Goal: Task Accomplishment & Management: Manage account settings

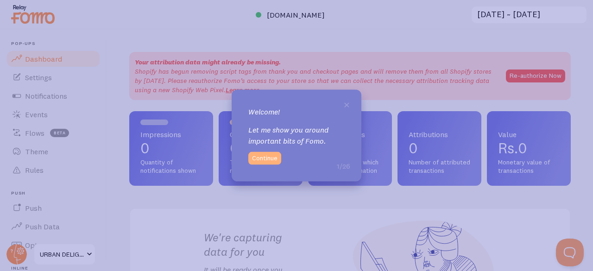
click at [267, 157] on button "Continue" at bounding box center [264, 158] width 33 height 13
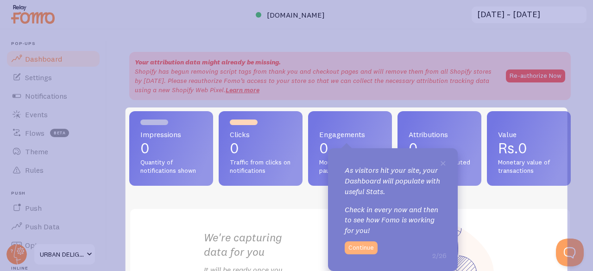
click at [368, 247] on button "Continue" at bounding box center [361, 247] width 33 height 13
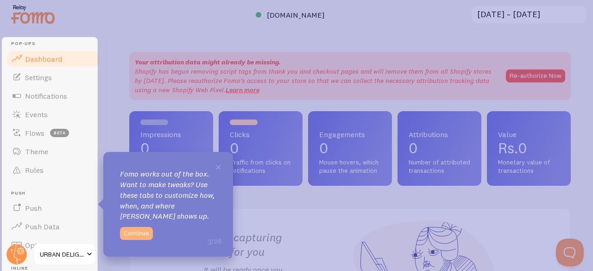
click at [143, 233] on button "Continue" at bounding box center [136, 233] width 33 height 13
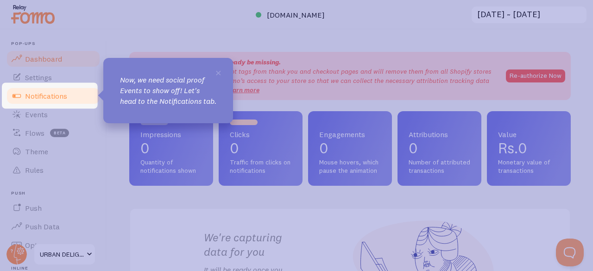
click at [54, 94] on span "Notifications" at bounding box center [46, 95] width 42 height 9
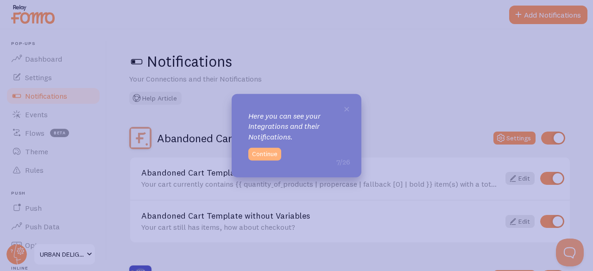
click at [275, 156] on button "Continue" at bounding box center [264, 154] width 33 height 13
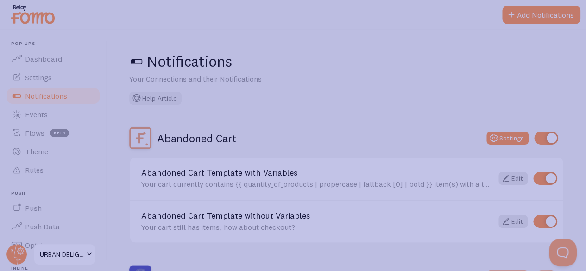
click at [16, 253] on icon at bounding box center [296, 185] width 593 height 370
click at [33, 95] on icon at bounding box center [296, 185] width 593 height 370
click at [538, 15] on icon at bounding box center [296, 185] width 593 height 370
click at [542, 139] on icon at bounding box center [296, 185] width 593 height 370
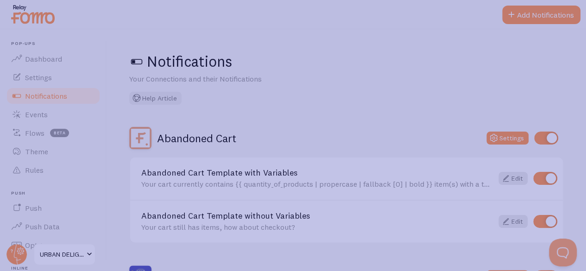
click at [506, 140] on icon at bounding box center [296, 185] width 593 height 370
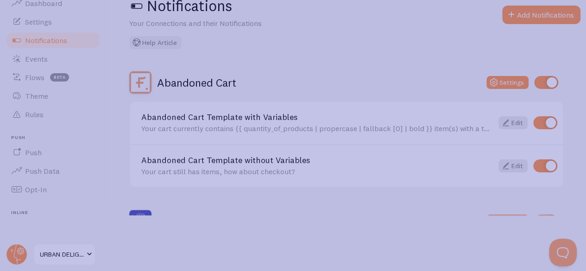
scroll to position [91, 0]
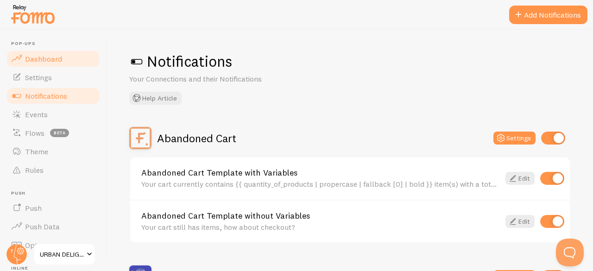
click at [54, 63] on span "Dashboard" at bounding box center [43, 58] width 37 height 9
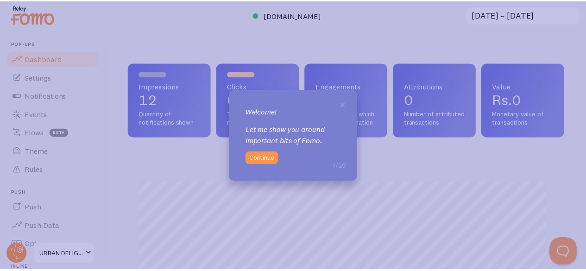
scroll to position [244, 435]
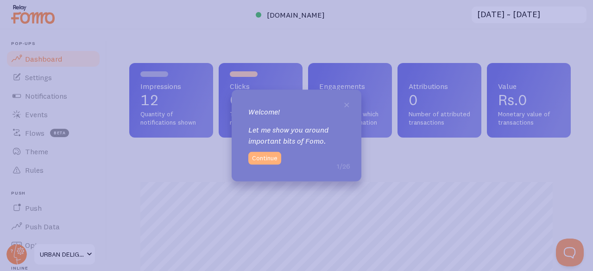
click at [274, 155] on button "Continue" at bounding box center [264, 158] width 33 height 13
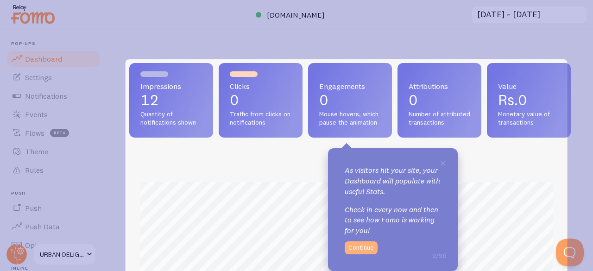
click at [367, 246] on button "Continue" at bounding box center [361, 247] width 33 height 13
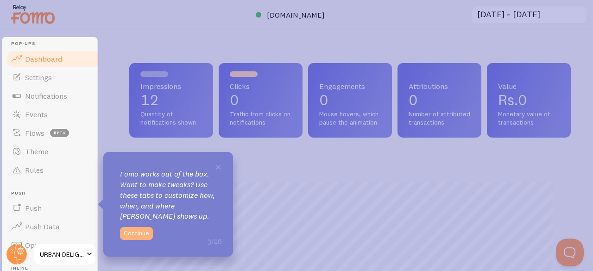
click at [127, 233] on button "Continue" at bounding box center [136, 233] width 33 height 13
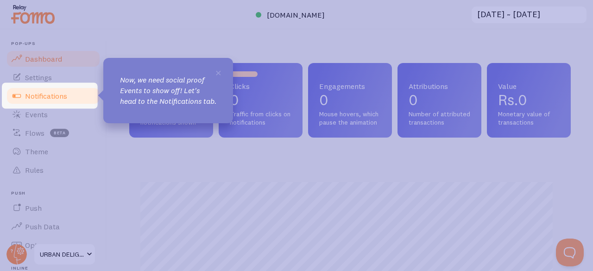
click at [19, 98] on span at bounding box center [16, 95] width 11 height 11
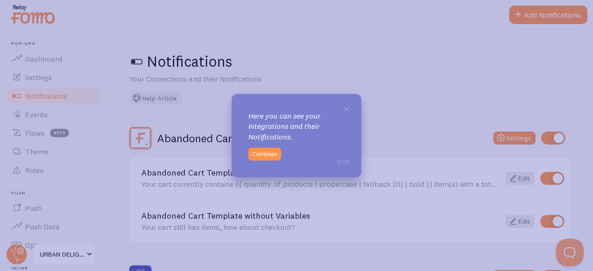
click at [260, 161] on div "× Here you can see your Integrations and their Notifications. 7/26 Continue" at bounding box center [297, 136] width 130 height 84
click at [264, 155] on button "Continue" at bounding box center [264, 154] width 33 height 13
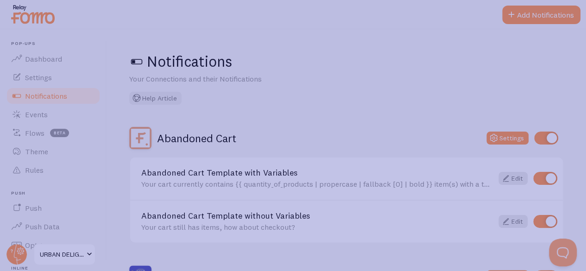
click at [38, 111] on icon at bounding box center [296, 185] width 593 height 370
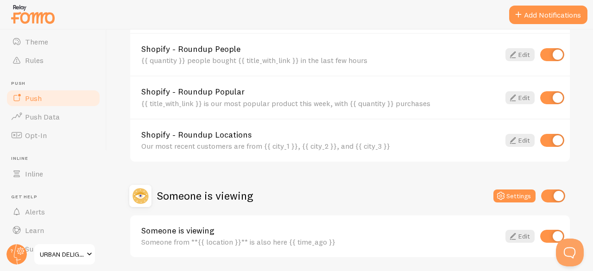
scroll to position [110, 0]
click at [39, 100] on span "Push" at bounding box center [33, 97] width 17 height 9
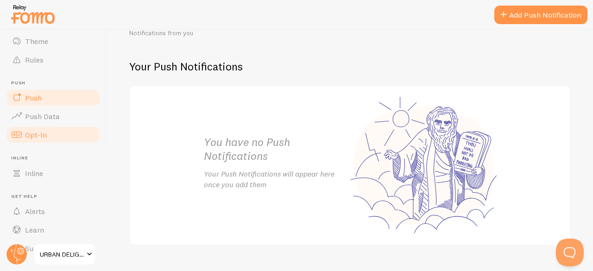
scroll to position [167, 0]
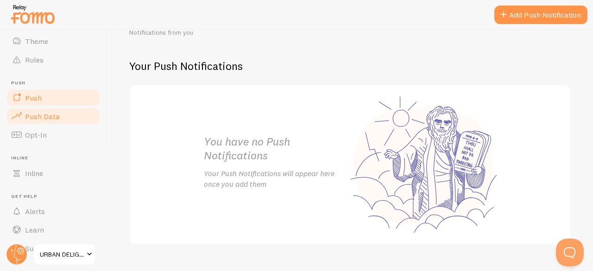
click at [44, 117] on span "Push Data" at bounding box center [42, 116] width 35 height 9
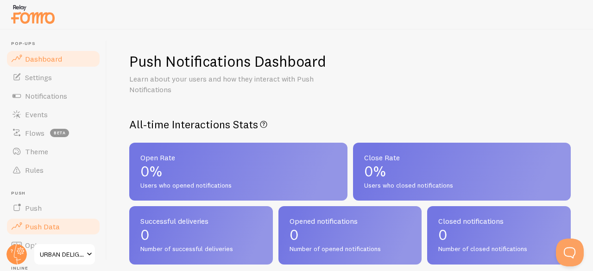
click at [41, 51] on link "Dashboard" at bounding box center [53, 59] width 95 height 19
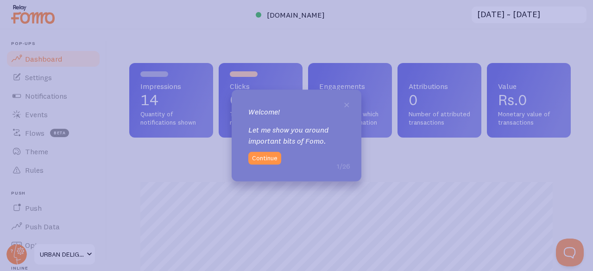
scroll to position [244, 435]
click at [39, 79] on icon at bounding box center [296, 135] width 593 height 271
click at [349, 104] on span "×" at bounding box center [346, 104] width 7 height 14
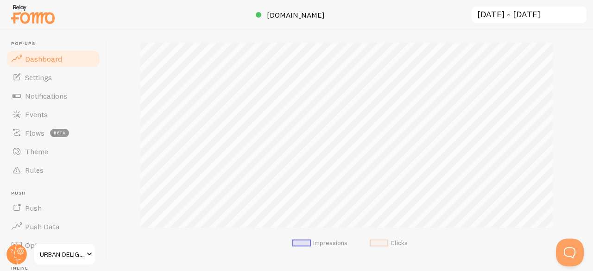
scroll to position [0, 0]
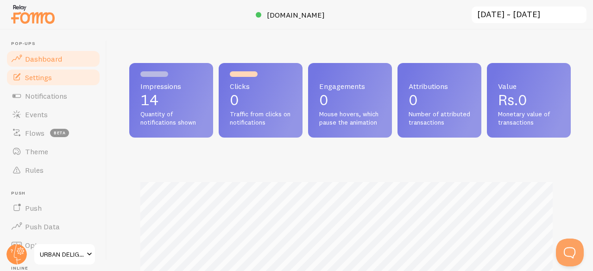
click at [38, 73] on span "Settings" at bounding box center [38, 77] width 27 height 9
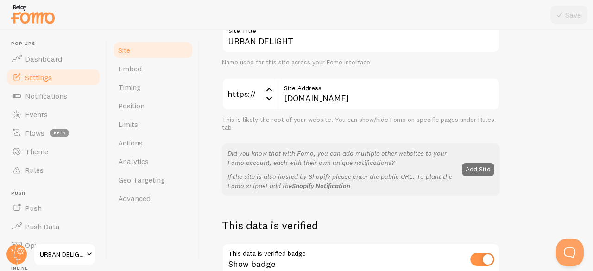
scroll to position [102, 0]
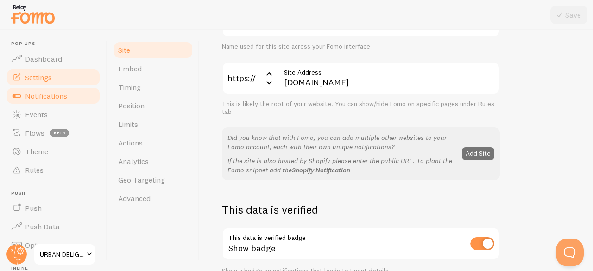
click at [52, 93] on span "Notifications" at bounding box center [46, 95] width 42 height 9
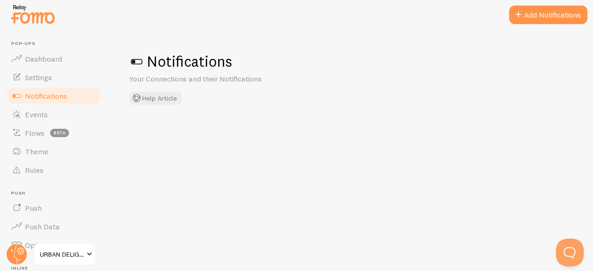
checkbox input "false"
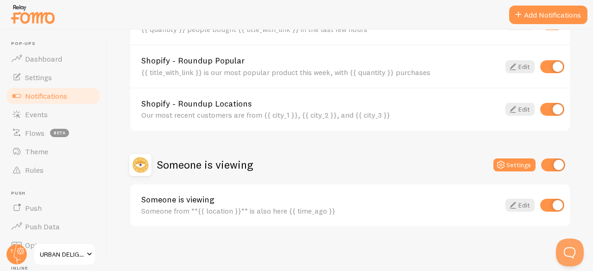
scroll to position [475, 0]
click at [513, 210] on link "Edit" at bounding box center [520, 204] width 29 height 13
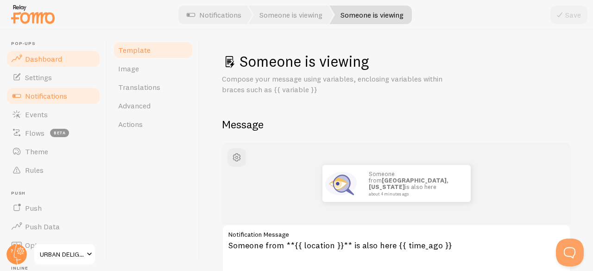
click at [52, 58] on span "Dashboard" at bounding box center [43, 58] width 37 height 9
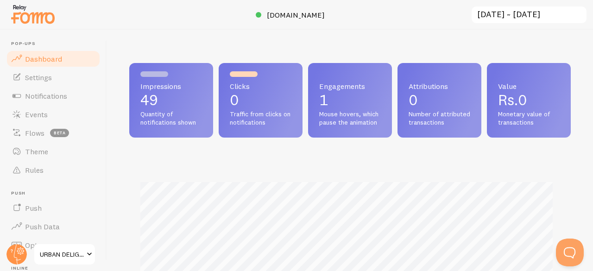
click at [87, 254] on span at bounding box center [89, 254] width 11 height 11
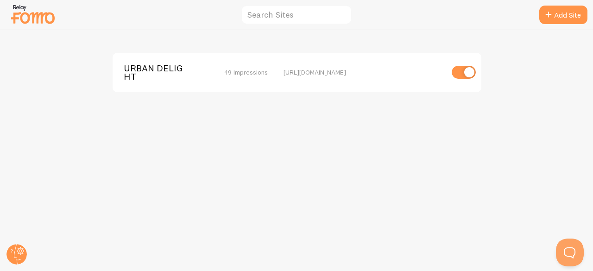
click at [463, 72] on input "checkbox" at bounding box center [464, 72] width 24 height 13
checkbox input "false"
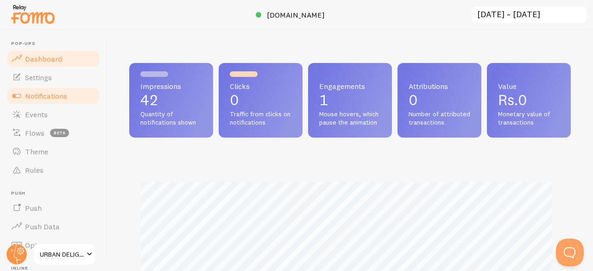
click at [38, 95] on span "Notifications" at bounding box center [46, 95] width 42 height 9
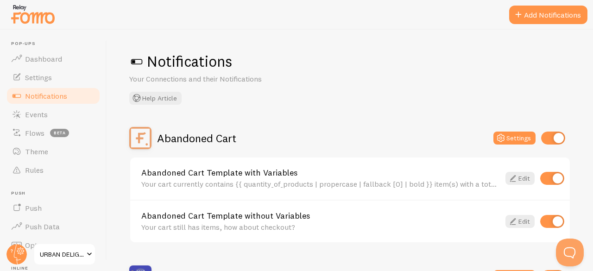
click at [551, 137] on input "checkbox" at bounding box center [553, 138] width 24 height 13
checkbox input "false"
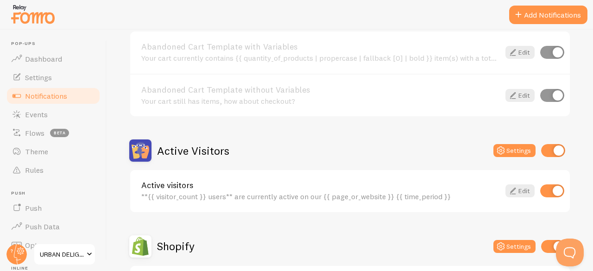
scroll to position [159, 0]
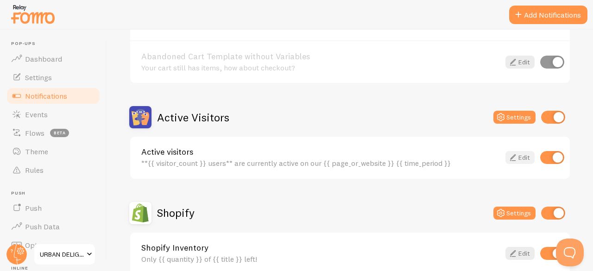
click at [519, 156] on link "Edit" at bounding box center [520, 157] width 29 height 13
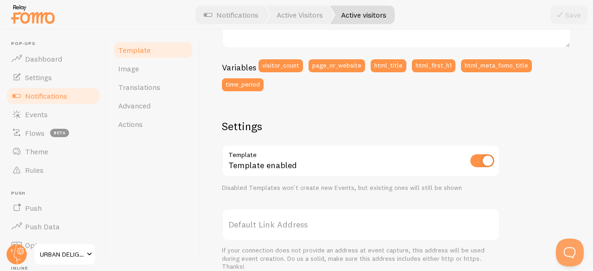
scroll to position [245, 0]
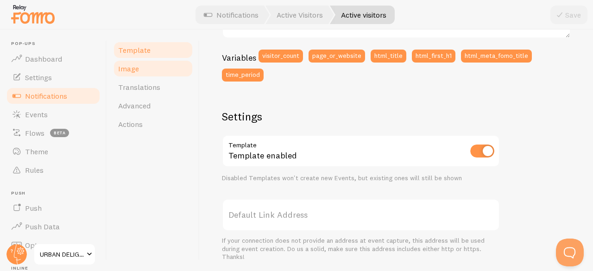
click at [133, 72] on span "Image" at bounding box center [128, 68] width 21 height 9
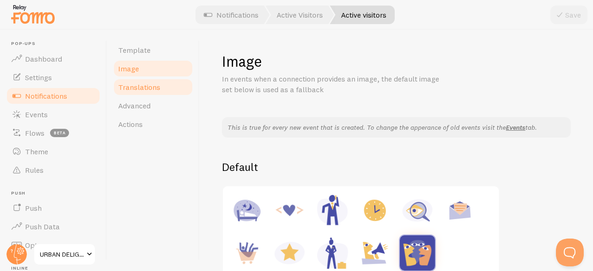
click at [142, 89] on span "Translations" at bounding box center [139, 86] width 42 height 9
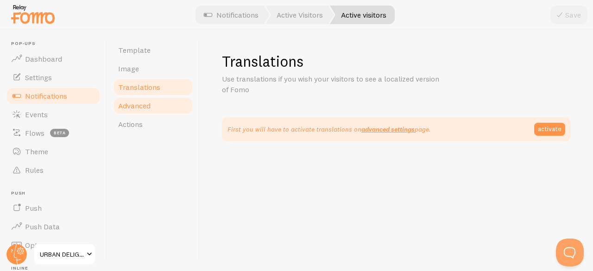
click at [133, 112] on link "Advanced" at bounding box center [153, 105] width 81 height 19
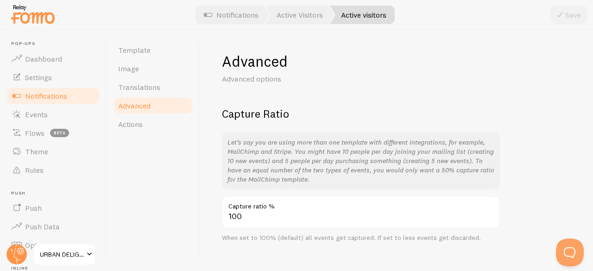
scroll to position [15, 0]
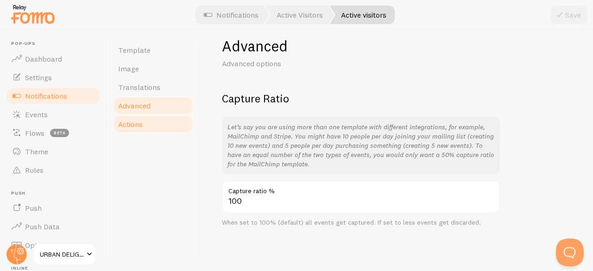
click at [141, 127] on span "Actions" at bounding box center [130, 124] width 25 height 9
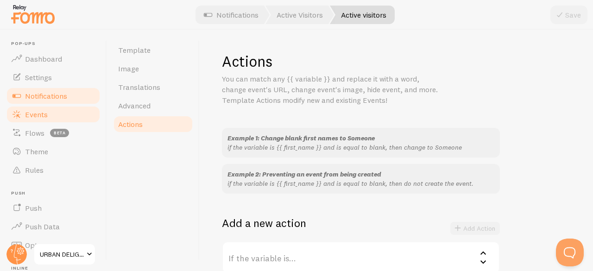
click at [44, 116] on span "Events" at bounding box center [36, 114] width 23 height 9
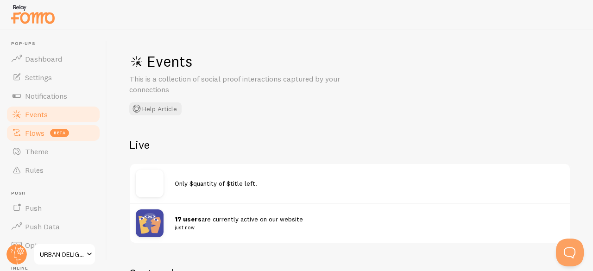
click at [36, 135] on span "Flows" at bounding box center [34, 132] width 19 height 9
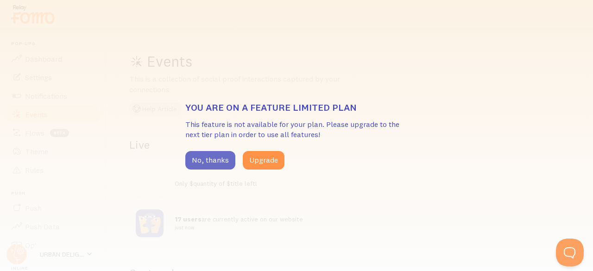
click at [211, 158] on button "No, thanks" at bounding box center [210, 160] width 50 height 19
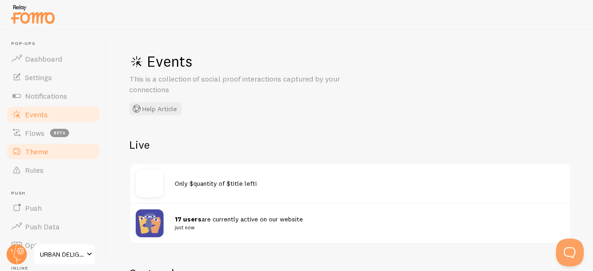
scroll to position [16, 0]
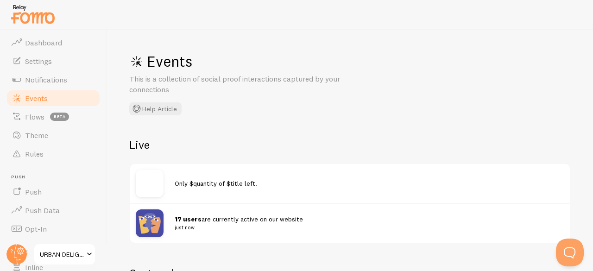
click at [90, 254] on span at bounding box center [89, 254] width 11 height 11
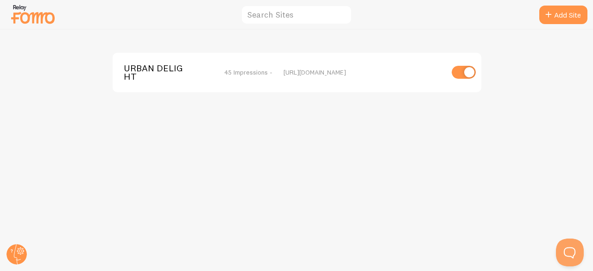
click at [468, 73] on input "checkbox" at bounding box center [464, 72] width 24 height 13
checkbox input "false"
click at [23, 15] on img at bounding box center [33, 14] width 46 height 24
click at [18, 251] on circle at bounding box center [16, 254] width 20 height 20
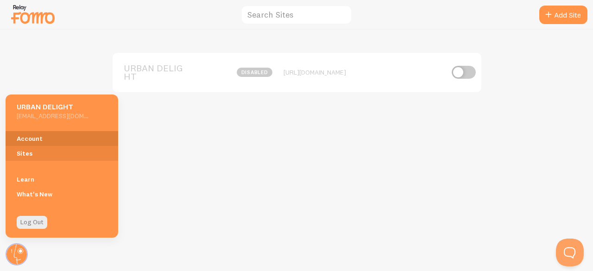
click at [40, 139] on link "Account" at bounding box center [62, 138] width 113 height 15
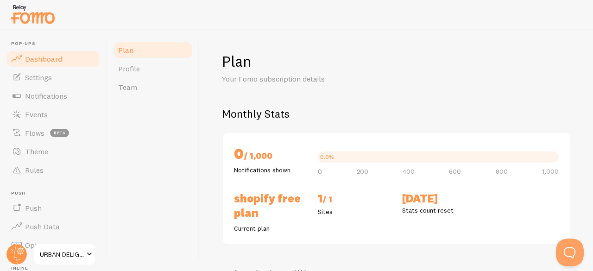
click at [33, 50] on link "Dashboard" at bounding box center [53, 59] width 95 height 19
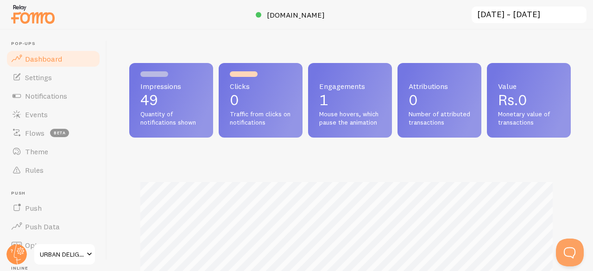
scroll to position [244, 435]
click at [90, 254] on span at bounding box center [89, 254] width 11 height 11
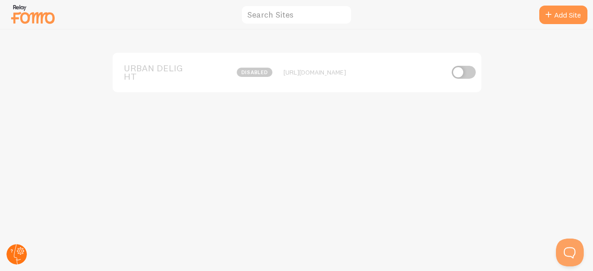
click at [17, 245] on circle at bounding box center [16, 254] width 20 height 20
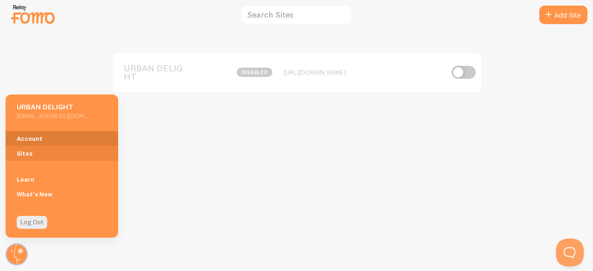
click at [25, 139] on link "Account" at bounding box center [62, 138] width 113 height 15
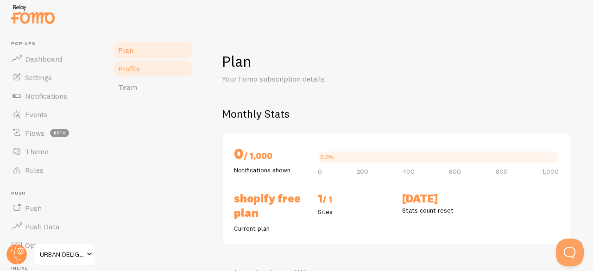
click at [144, 67] on link "Profile" at bounding box center [153, 68] width 81 height 19
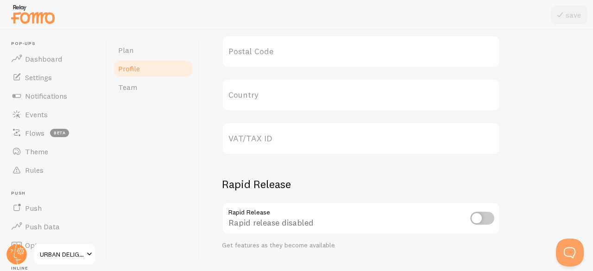
scroll to position [522, 0]
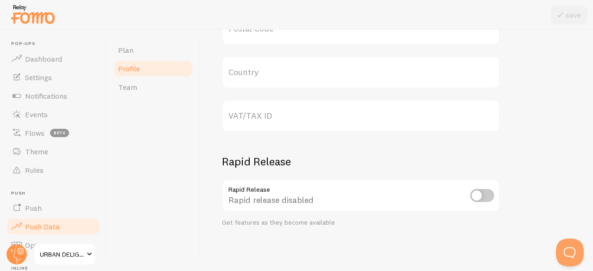
click at [41, 229] on span "Push Data" at bounding box center [42, 226] width 35 height 9
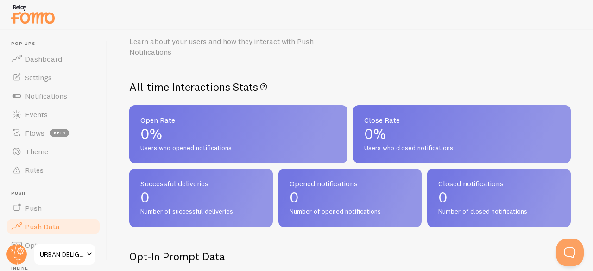
scroll to position [39, 0]
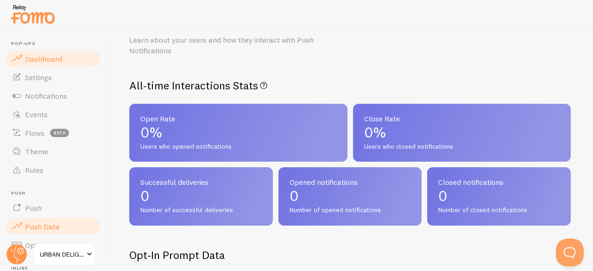
click at [50, 61] on span "Dashboard" at bounding box center [43, 58] width 37 height 9
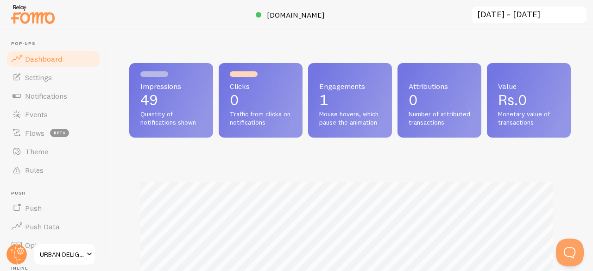
scroll to position [58, 0]
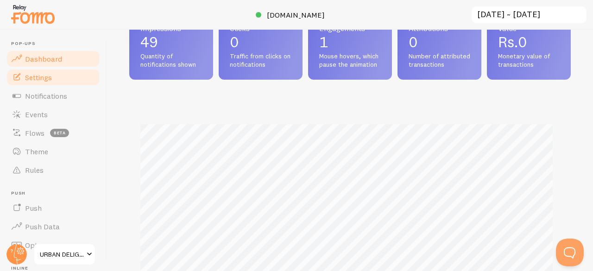
click at [53, 73] on link "Settings" at bounding box center [53, 77] width 95 height 19
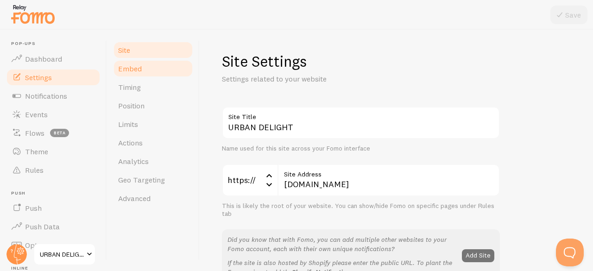
click at [133, 71] on span "Embed" at bounding box center [130, 68] width 24 height 9
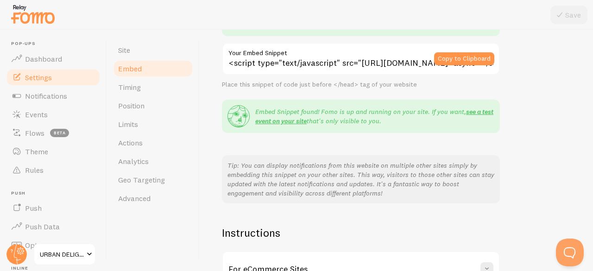
scroll to position [226, 0]
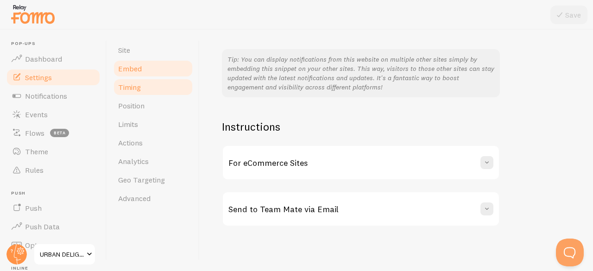
click at [138, 84] on span "Timing" at bounding box center [129, 86] width 23 height 9
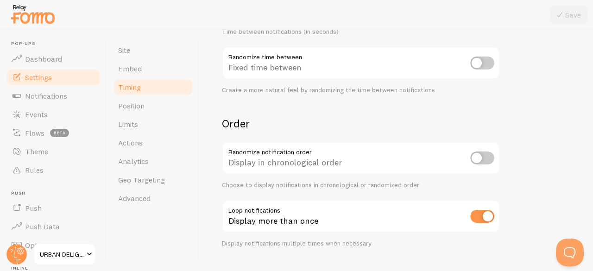
scroll to position [277, 0]
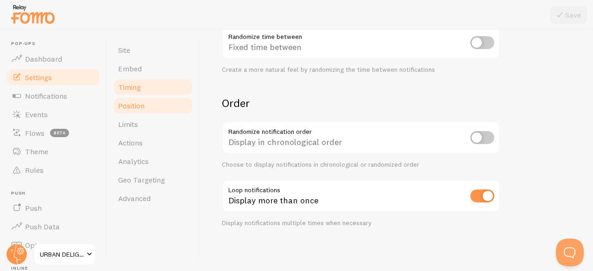
click at [139, 108] on span "Position" at bounding box center [131, 105] width 26 height 9
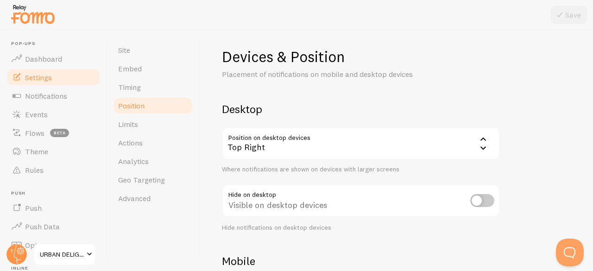
scroll to position [31, 0]
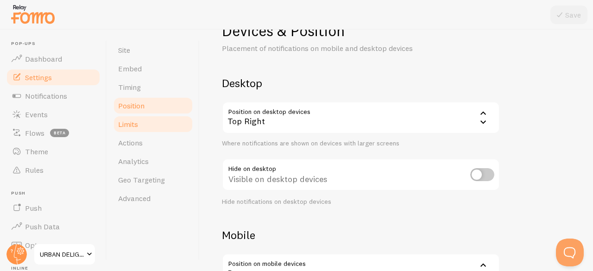
click at [142, 123] on link "Limits" at bounding box center [153, 124] width 81 height 19
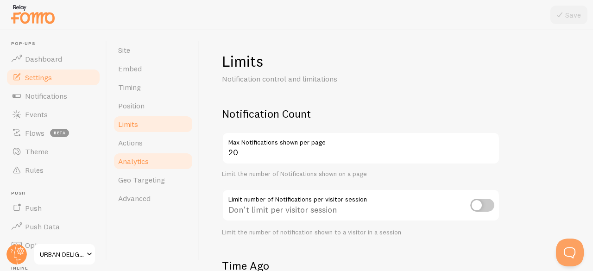
click at [143, 166] on link "Analytics" at bounding box center [153, 161] width 81 height 19
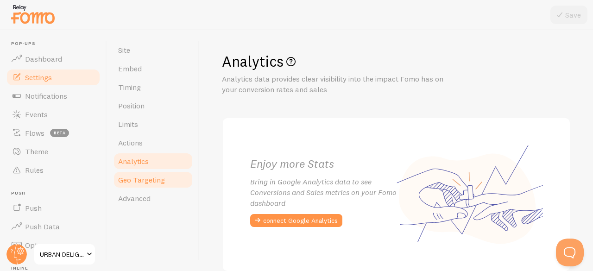
click at [135, 180] on span "Geo Targeting" at bounding box center [141, 179] width 47 height 9
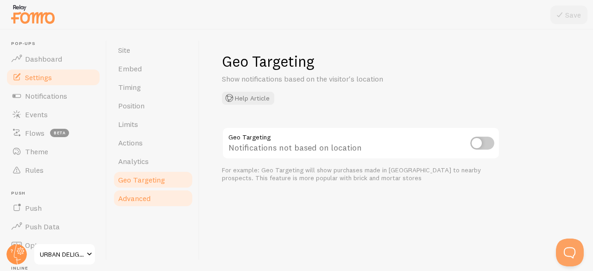
click at [155, 195] on link "Advanced" at bounding box center [153, 198] width 81 height 19
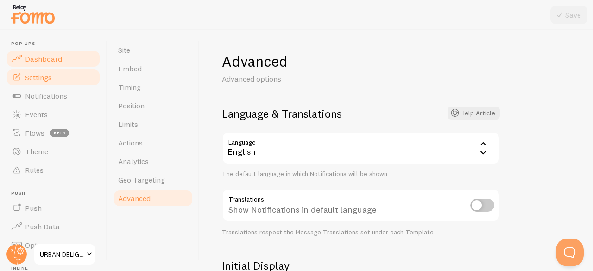
click at [38, 65] on link "Dashboard" at bounding box center [53, 59] width 95 height 19
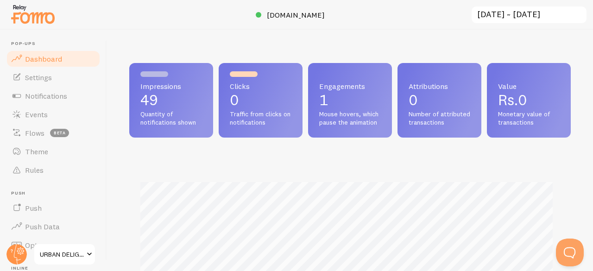
scroll to position [244, 435]
click at [80, 253] on span "URBAN DELIGHT" at bounding box center [62, 254] width 44 height 11
click at [88, 255] on span at bounding box center [89, 254] width 11 height 11
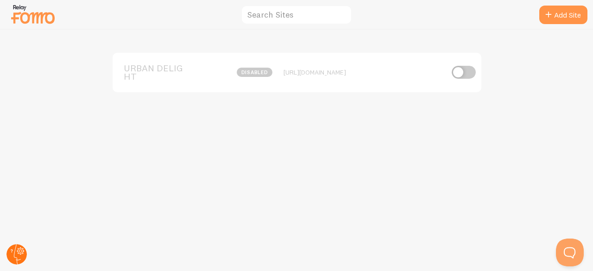
click at [16, 252] on circle at bounding box center [16, 254] width 20 height 20
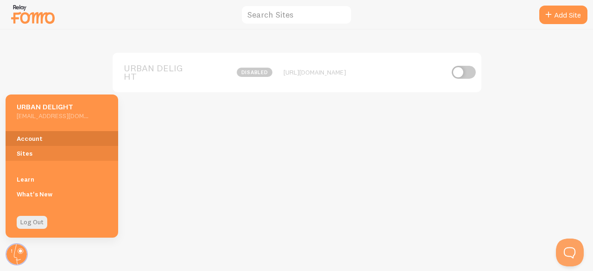
click at [30, 136] on link "Account" at bounding box center [62, 138] width 113 height 15
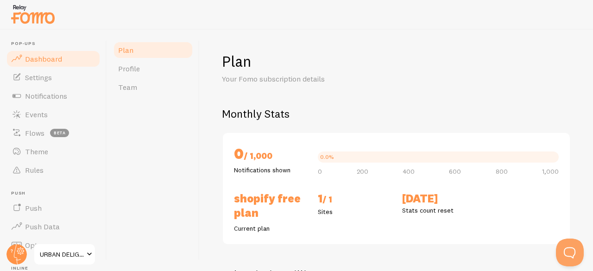
click at [41, 64] on link "Dashboard" at bounding box center [53, 59] width 95 height 19
